Goal: Task Accomplishment & Management: Manage account settings

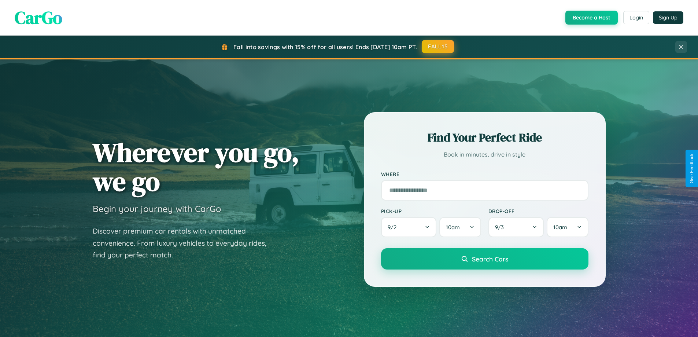
click at [438, 47] on button "FALL15" at bounding box center [438, 46] width 32 height 13
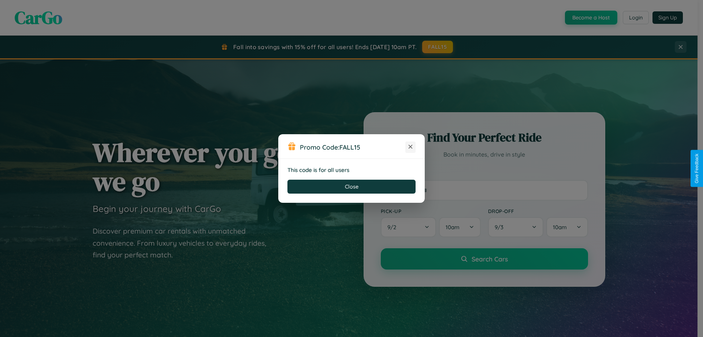
click at [411, 147] on icon at bounding box center [410, 146] width 7 height 7
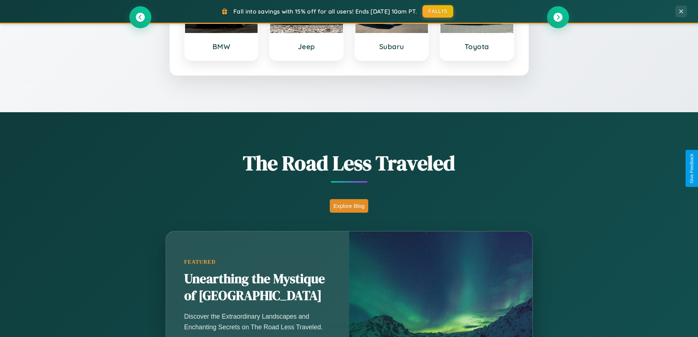
scroll to position [504, 0]
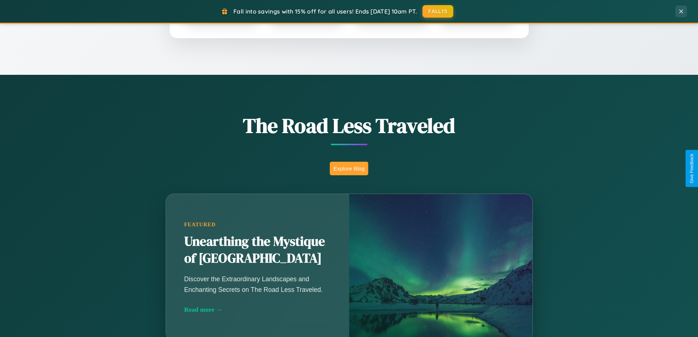
click at [349, 168] on button "Explore Blog" at bounding box center [349, 169] width 38 height 14
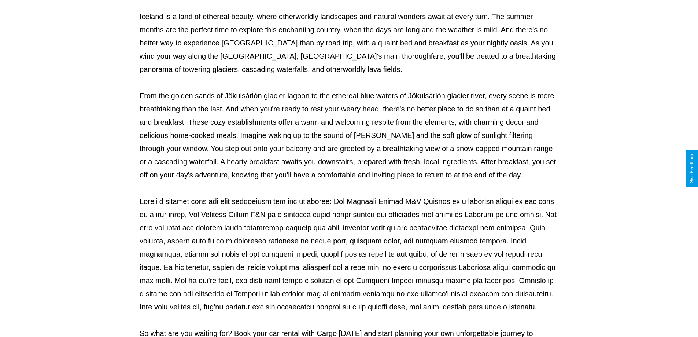
scroll to position [237, 0]
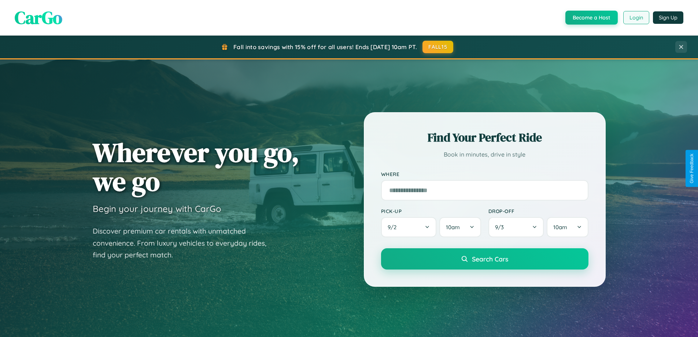
click at [636, 18] on button "Login" at bounding box center [636, 17] width 26 height 13
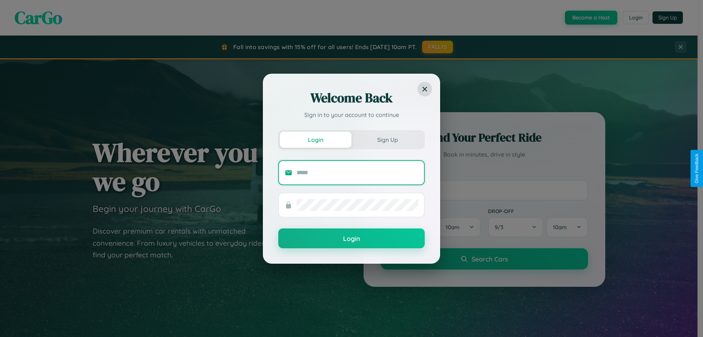
click at [358, 172] on input "text" at bounding box center [358, 173] width 122 height 12
type input "**********"
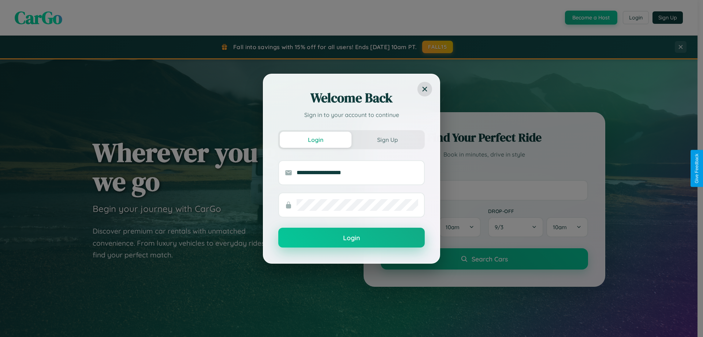
click at [352, 238] on button "Login" at bounding box center [351, 237] width 147 height 20
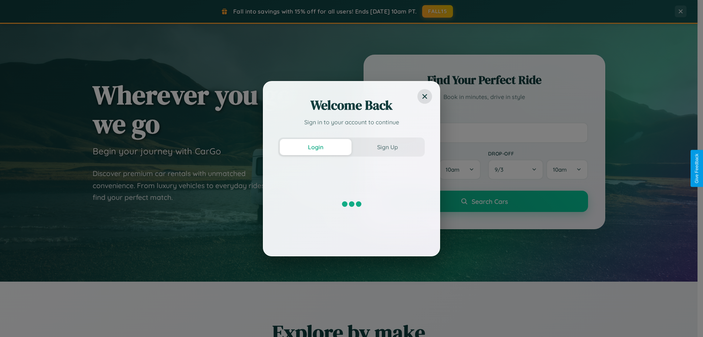
scroll to position [1410, 0]
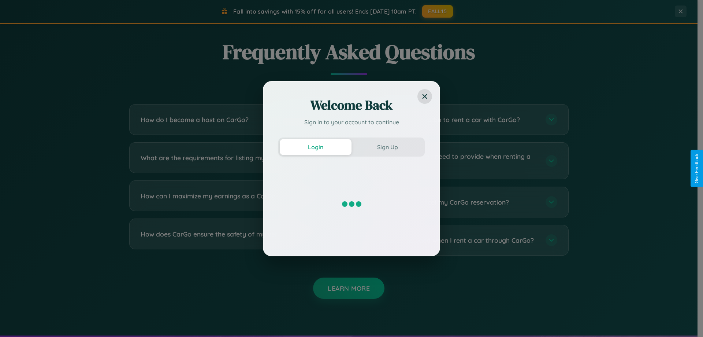
click at [235, 160] on div "Welcome Back Sign in to your account to continue Login Sign Up" at bounding box center [351, 168] width 703 height 337
click at [235, 119] on div "Welcome Back Sign in to your account to continue Login Sign Up" at bounding box center [351, 168] width 703 height 337
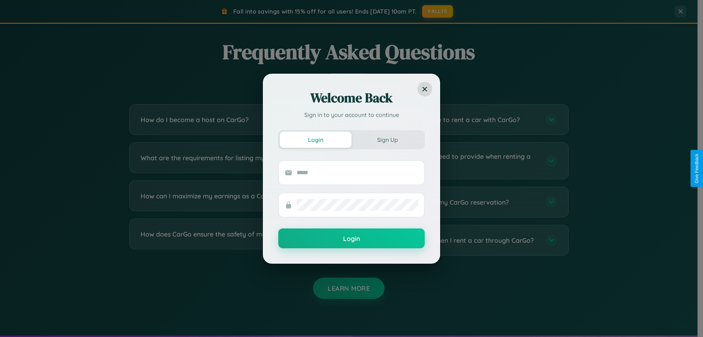
click at [235, 240] on div "Welcome Back Sign in to your account to continue Login Sign Up Login" at bounding box center [351, 168] width 703 height 337
click at [438, 11] on div "Welcome Back Sign in to your account to continue Login Sign Up Login" at bounding box center [351, 168] width 703 height 337
